Goal: Information Seeking & Learning: Learn about a topic

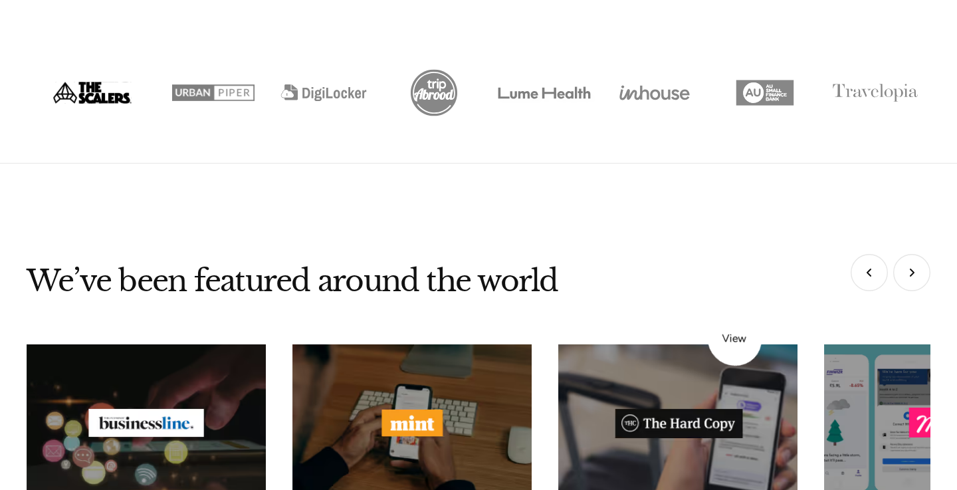
scroll to position [5178, 0]
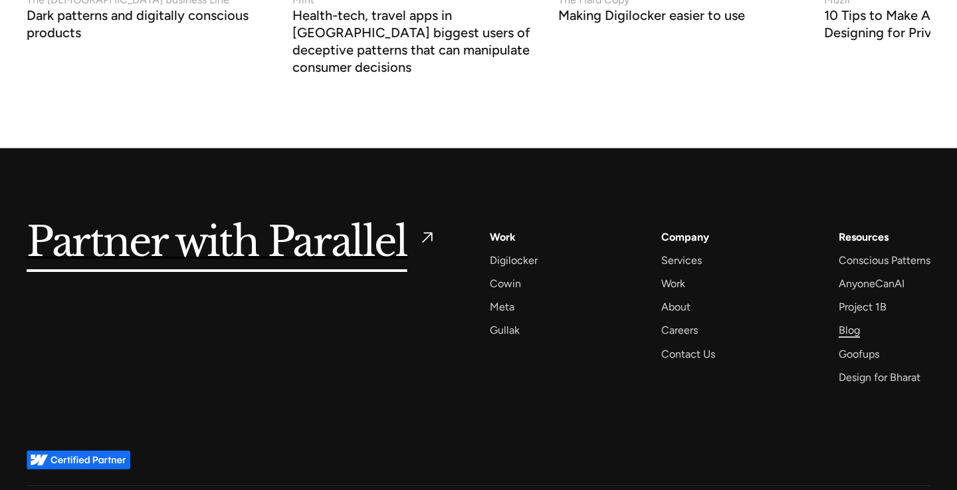
click at [847, 321] on div "Blog" at bounding box center [849, 330] width 21 height 18
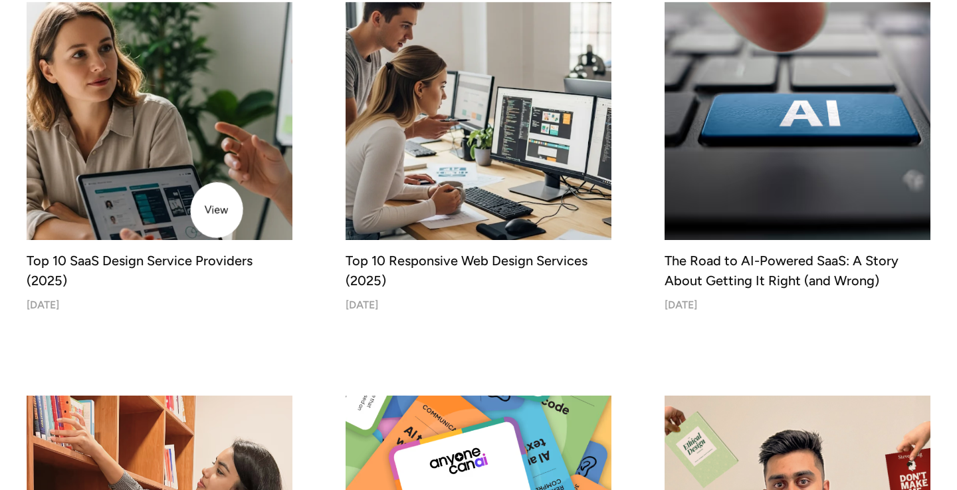
click at [219, 197] on img at bounding box center [159, 106] width 279 height 279
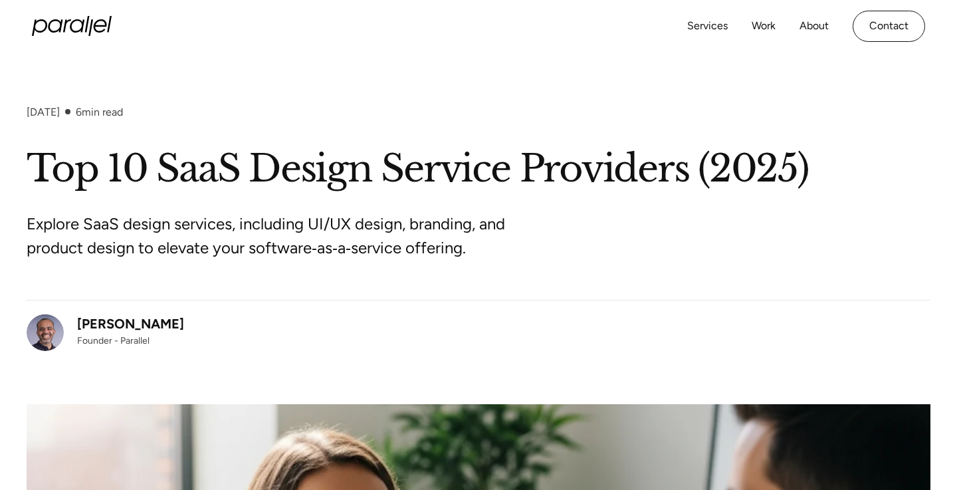
click at [116, 317] on div "[PERSON_NAME]" at bounding box center [130, 324] width 107 height 20
click at [110, 323] on div "[PERSON_NAME]" at bounding box center [130, 324] width 107 height 20
